Goal: Use online tool/utility

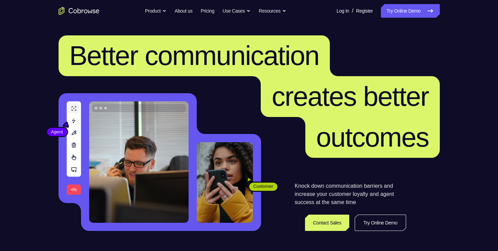
click at [368, 220] on link "Try Online Demo" at bounding box center [380, 223] width 51 height 16
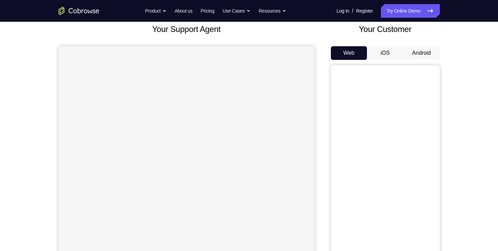
scroll to position [42, 0]
click at [422, 55] on button "Android" at bounding box center [422, 53] width 36 height 14
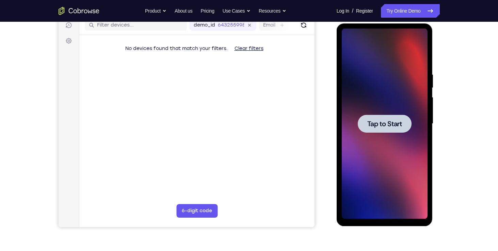
scroll to position [86, 0]
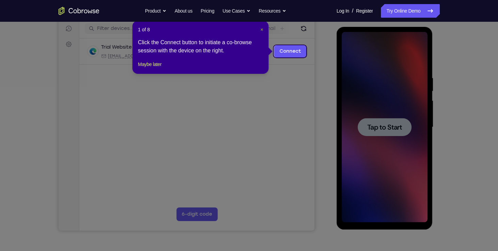
click at [262, 30] on span "×" at bounding box center [262, 29] width 3 height 5
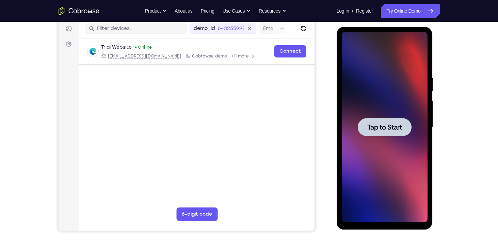
click at [376, 130] on span "Tap to Start" at bounding box center [384, 127] width 35 height 7
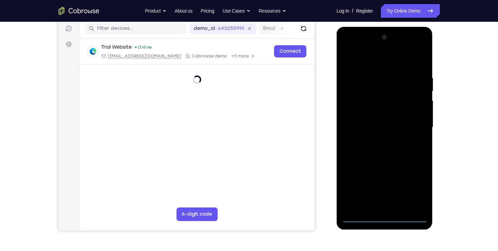
click at [383, 217] on div at bounding box center [385, 127] width 86 height 191
click at [416, 189] on div at bounding box center [385, 127] width 86 height 191
click at [398, 61] on div at bounding box center [385, 127] width 86 height 191
click at [413, 122] on div at bounding box center [385, 127] width 86 height 191
click at [378, 139] on div at bounding box center [385, 127] width 86 height 191
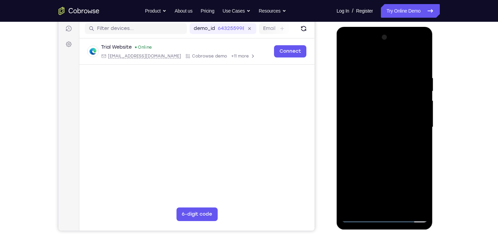
click at [366, 120] on div at bounding box center [385, 127] width 86 height 191
click at [370, 112] on div at bounding box center [385, 127] width 86 height 191
click at [418, 112] on div at bounding box center [385, 127] width 86 height 191
click at [409, 74] on div at bounding box center [385, 127] width 86 height 191
click at [400, 147] on div at bounding box center [385, 127] width 86 height 191
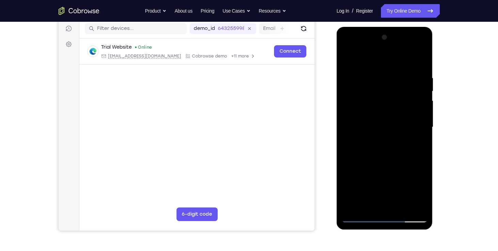
click at [377, 74] on div at bounding box center [385, 127] width 86 height 191
click at [421, 64] on div at bounding box center [385, 127] width 86 height 191
click at [371, 70] on div at bounding box center [385, 127] width 86 height 191
click at [403, 60] on div at bounding box center [385, 127] width 86 height 191
click at [410, 204] on div at bounding box center [385, 127] width 86 height 191
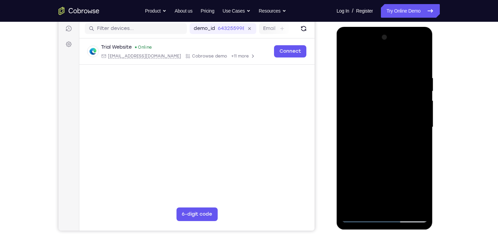
click at [419, 59] on div at bounding box center [385, 127] width 86 height 191
click at [413, 75] on div at bounding box center [385, 127] width 86 height 191
click at [417, 62] on div at bounding box center [385, 127] width 86 height 191
click at [401, 206] on div at bounding box center [385, 127] width 86 height 191
click at [391, 160] on div at bounding box center [385, 127] width 86 height 191
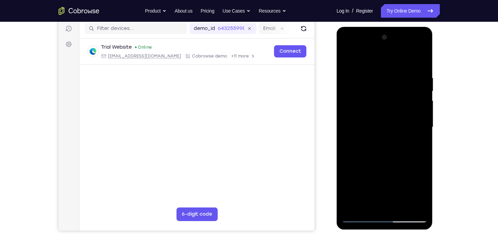
click at [395, 138] on div at bounding box center [385, 127] width 86 height 191
click at [395, 121] on div at bounding box center [385, 127] width 86 height 191
click at [367, 205] on div at bounding box center [385, 127] width 86 height 191
click at [375, 176] on div at bounding box center [385, 127] width 86 height 191
click at [349, 178] on div at bounding box center [385, 127] width 86 height 191
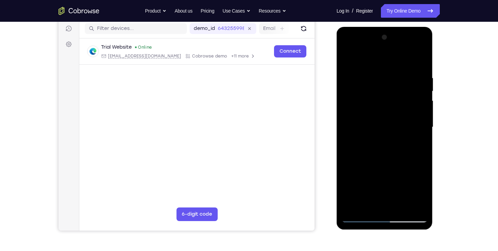
click at [380, 166] on div at bounding box center [385, 127] width 86 height 191
click at [394, 179] on div at bounding box center [385, 127] width 86 height 191
click at [387, 203] on div at bounding box center [385, 127] width 86 height 191
click at [393, 179] on div at bounding box center [385, 127] width 86 height 191
click at [401, 191] on div at bounding box center [385, 127] width 86 height 191
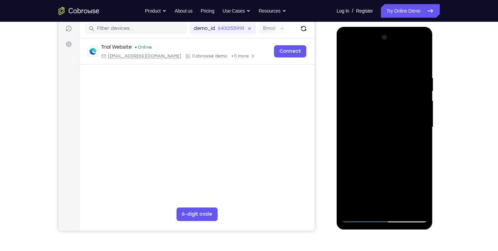
click at [349, 179] on div at bounding box center [385, 127] width 86 height 191
click at [416, 142] on div at bounding box center [385, 127] width 86 height 191
click at [345, 57] on div at bounding box center [385, 127] width 86 height 191
click at [386, 136] on div at bounding box center [385, 127] width 86 height 191
click at [374, 204] on div at bounding box center [385, 127] width 86 height 191
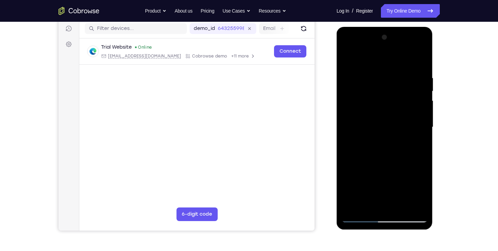
click at [416, 141] on div at bounding box center [385, 127] width 86 height 191
click at [347, 57] on div at bounding box center [385, 127] width 86 height 191
click at [358, 77] on div at bounding box center [385, 127] width 86 height 191
click at [386, 144] on div at bounding box center [385, 127] width 86 height 191
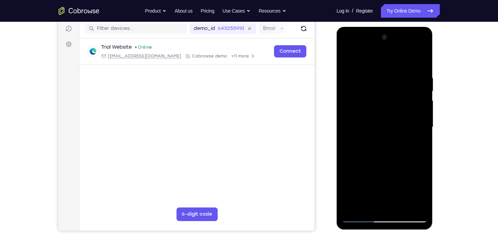
click at [359, 80] on div at bounding box center [385, 127] width 86 height 191
click at [398, 131] on div at bounding box center [385, 127] width 86 height 191
click at [385, 68] on div at bounding box center [385, 127] width 86 height 191
click at [408, 77] on div at bounding box center [385, 127] width 86 height 191
click at [347, 47] on div at bounding box center [385, 127] width 86 height 191
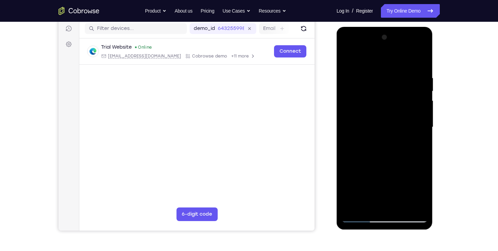
click at [347, 47] on div at bounding box center [385, 127] width 86 height 191
click at [424, 197] on div at bounding box center [385, 127] width 86 height 191
click at [415, 58] on div at bounding box center [385, 127] width 86 height 191
click at [413, 74] on div at bounding box center [385, 127] width 86 height 191
click at [348, 49] on div at bounding box center [385, 127] width 86 height 191
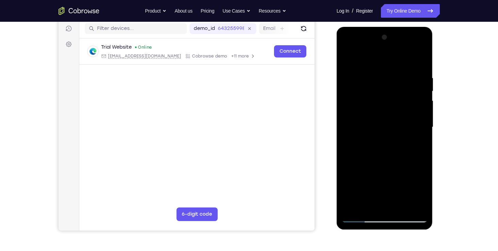
click at [423, 55] on div at bounding box center [385, 127] width 86 height 191
click at [422, 57] on div at bounding box center [385, 127] width 86 height 191
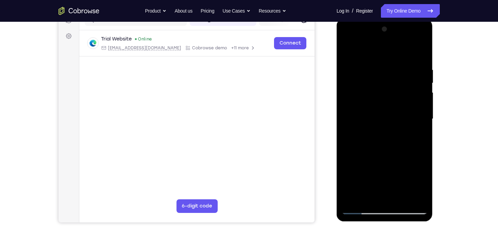
scroll to position [95, 0]
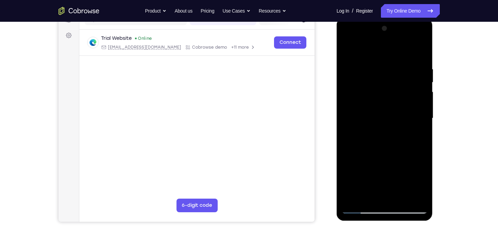
click at [391, 66] on div at bounding box center [385, 118] width 86 height 191
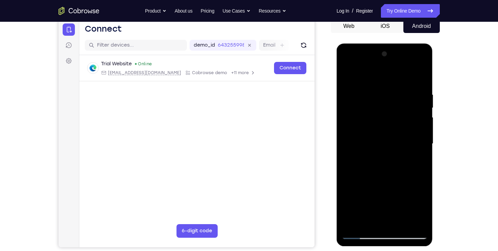
scroll to position [67, 0]
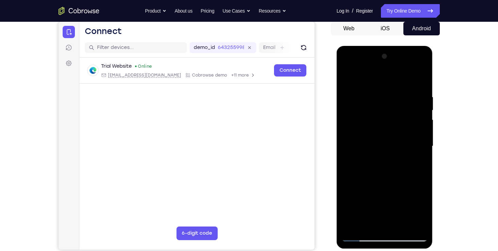
click at [385, 84] on div at bounding box center [385, 146] width 86 height 191
click at [348, 75] on div at bounding box center [385, 146] width 86 height 191
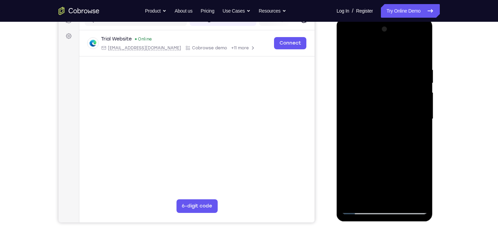
scroll to position [94, 0]
click at [408, 63] on div at bounding box center [385, 119] width 86 height 191
click at [397, 61] on div at bounding box center [385, 119] width 86 height 191
click at [346, 48] on div at bounding box center [385, 119] width 86 height 191
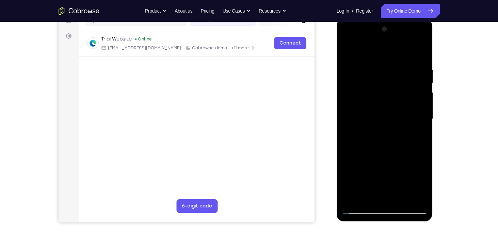
click at [348, 49] on div at bounding box center [385, 119] width 86 height 191
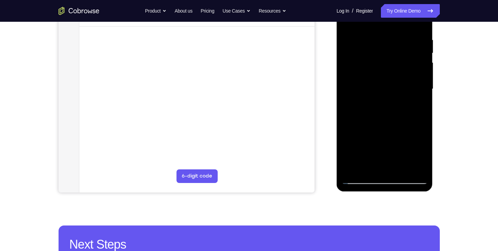
scroll to position [124, 0]
click at [416, 169] on div at bounding box center [385, 89] width 86 height 191
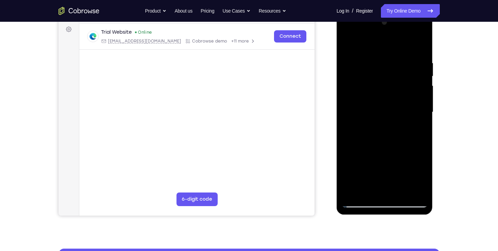
scroll to position [96, 0]
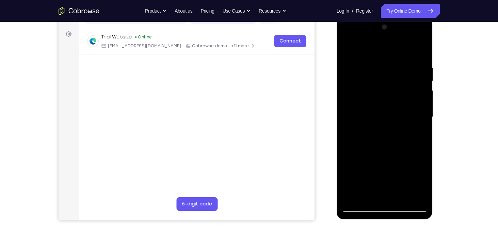
click at [347, 45] on div at bounding box center [385, 117] width 86 height 191
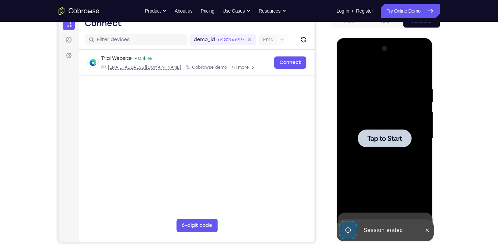
scroll to position [42, 0]
